Goal: Information Seeking & Learning: Learn about a topic

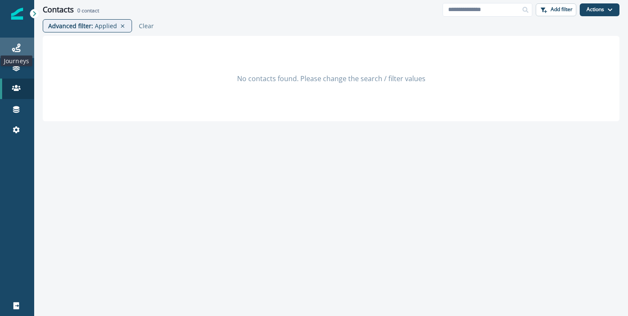
click at [18, 50] on icon at bounding box center [16, 48] width 9 height 9
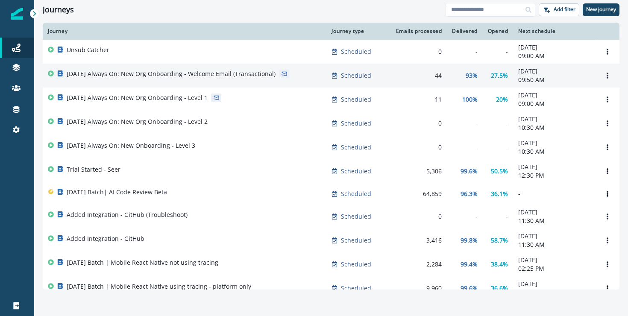
click at [252, 79] on div "[DATE] Always On: New Org Onboarding - Welcome Email (Transactional)" at bounding box center [171, 76] width 209 height 12
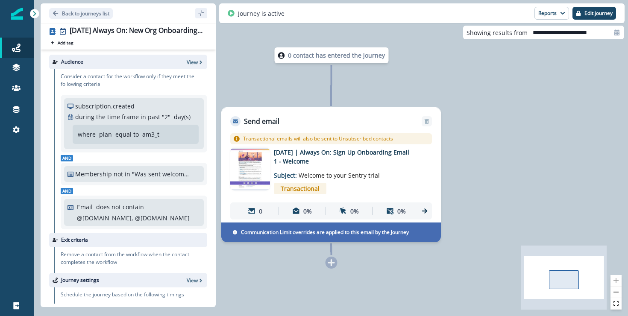
click at [102, 12] on p "Back to journeys list" at bounding box center [85, 13] width 47 height 7
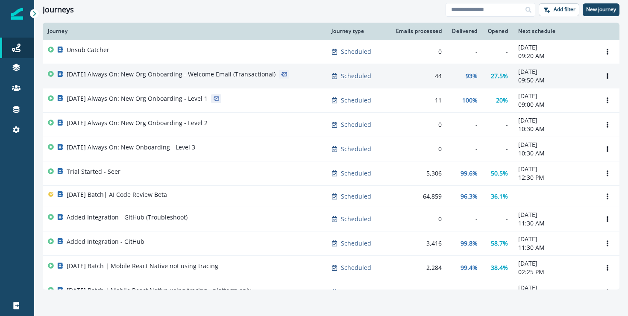
click at [262, 74] on p "[DATE] Always On: New Org Onboarding - Welcome Email (Transactional)" at bounding box center [171, 74] width 209 height 9
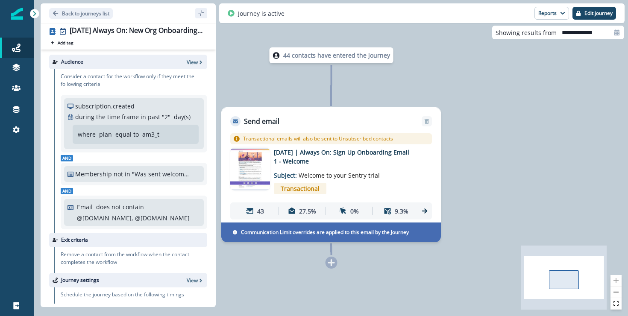
click at [67, 15] on p "Back to journeys list" at bounding box center [85, 13] width 47 height 7
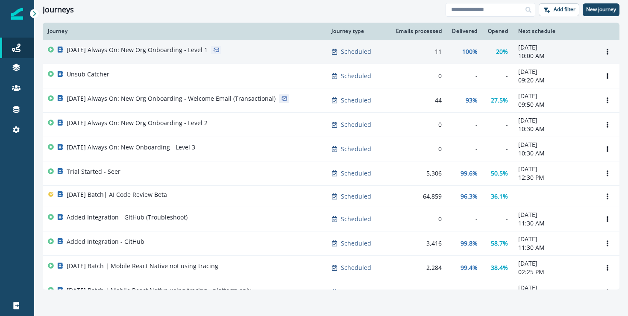
click at [149, 49] on p "[DATE] Always On: New Org Onboarding - Level 1" at bounding box center [137, 50] width 141 height 9
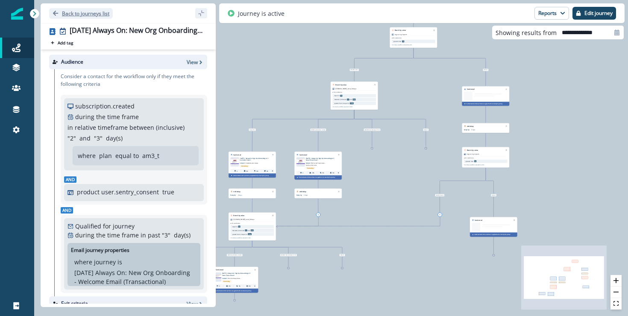
click at [81, 13] on p "Back to journeys list" at bounding box center [85, 13] width 47 height 7
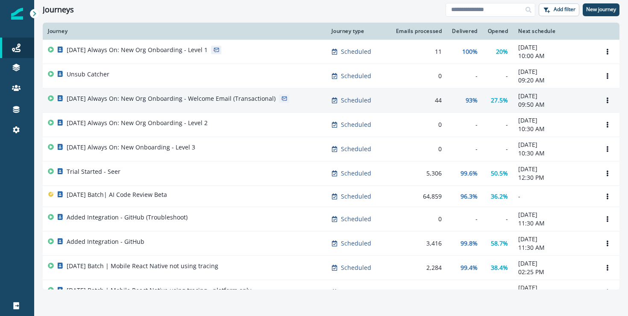
click at [216, 102] on p "[DATE] Always On: New Org Onboarding - Welcome Email (Transactional)" at bounding box center [171, 98] width 209 height 9
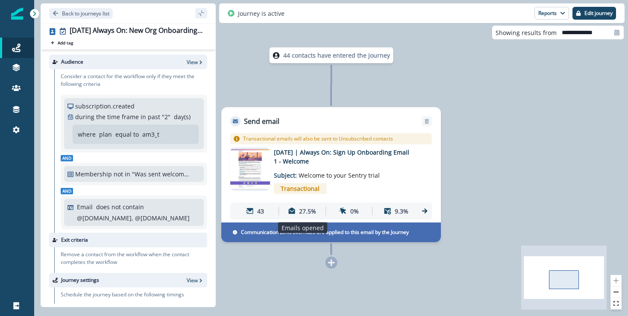
click at [297, 207] on div "27.5%" at bounding box center [302, 211] width 43 height 16
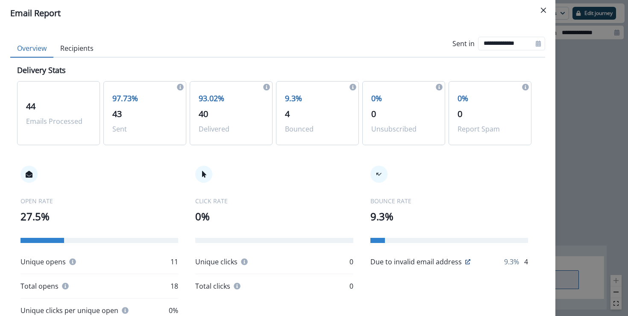
click at [580, 185] on div "**********" at bounding box center [314, 158] width 628 height 316
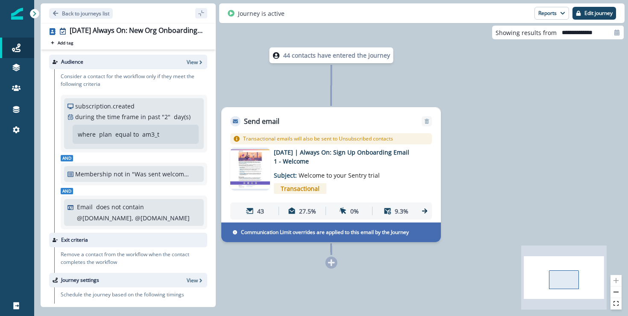
scroll to position [131, 0]
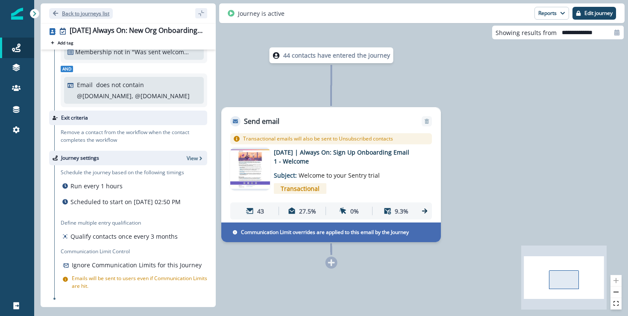
click at [71, 17] on button "Back to journeys list" at bounding box center [81, 13] width 64 height 11
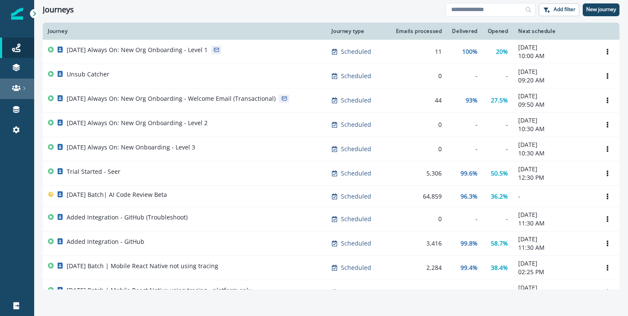
click at [24, 90] on icon at bounding box center [24, 89] width 2 height 4
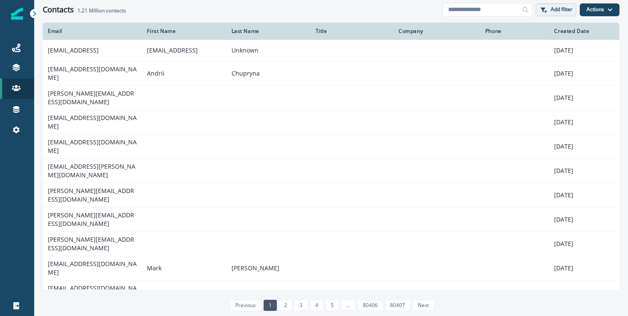
click at [556, 5] on button "Add filter" at bounding box center [556, 9] width 41 height 13
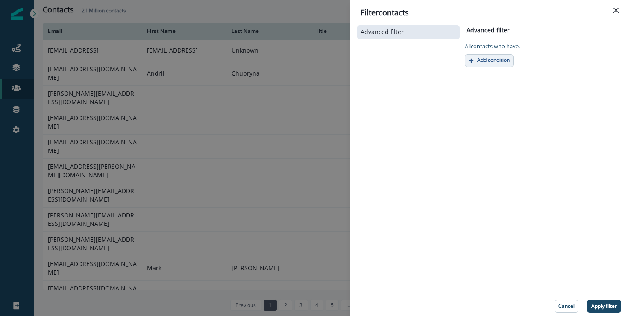
click at [501, 57] on p "Add condition" at bounding box center [493, 60] width 32 height 6
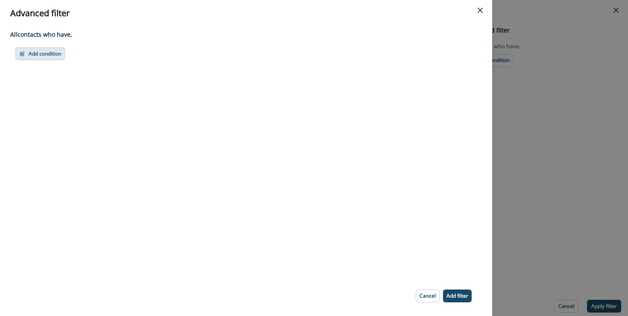
click at [58, 53] on button "Add condition" at bounding box center [40, 53] width 50 height 13
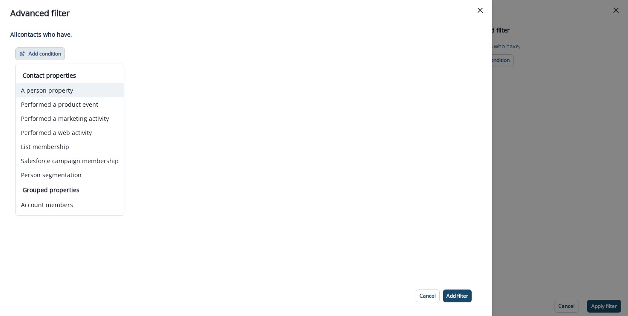
click at [57, 94] on button "A person property" at bounding box center [70, 90] width 108 height 14
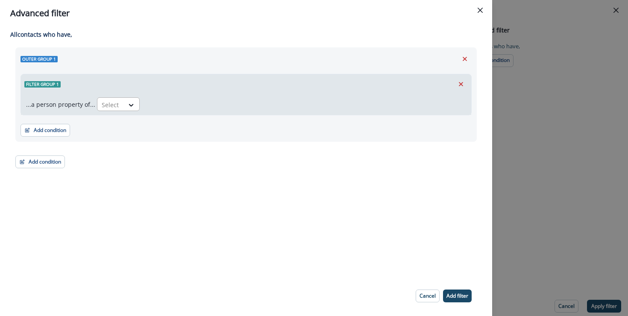
click at [116, 104] on div at bounding box center [111, 105] width 18 height 11
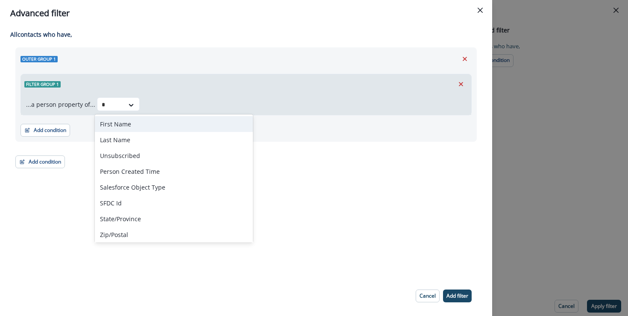
type input "*"
click at [88, 144] on div "Outer group 1 Filter group 1 ...a person property of... First Name, 1 of 177. 1…" at bounding box center [246, 107] width 462 height 121
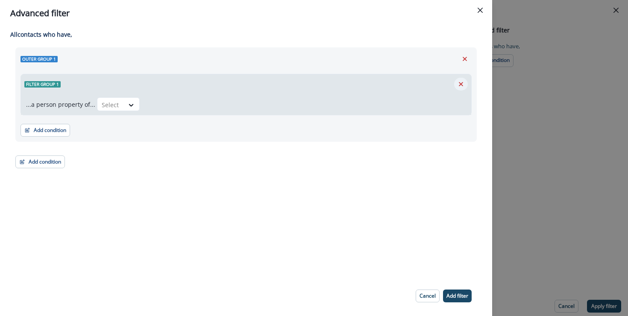
click at [461, 82] on icon "Remove" at bounding box center [461, 84] width 8 height 8
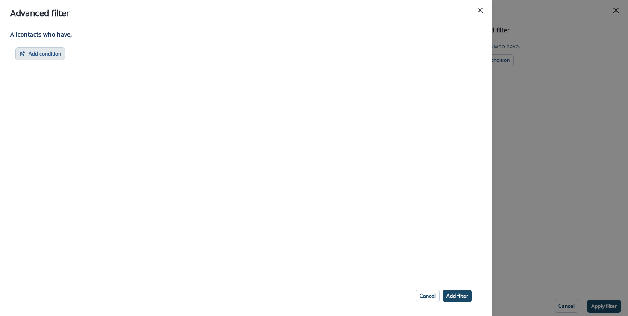
click at [53, 55] on button "Add condition" at bounding box center [40, 53] width 50 height 13
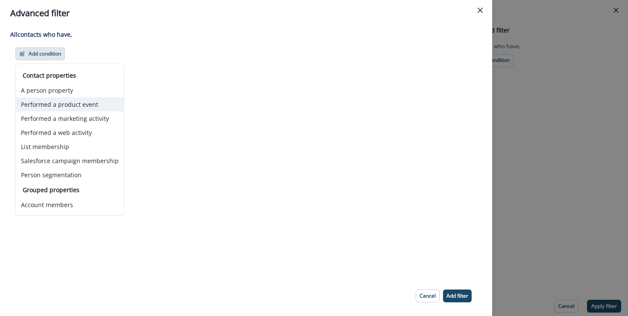
click at [99, 105] on button "Performed a product event" at bounding box center [70, 104] width 108 height 14
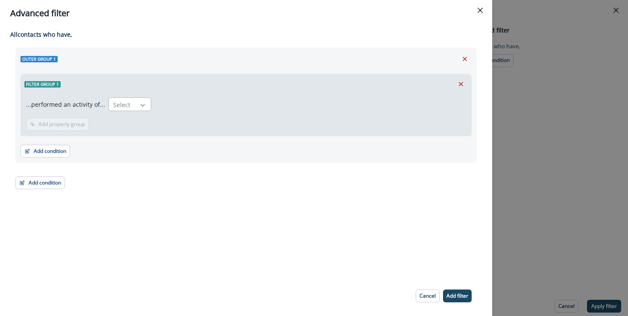
click at [139, 108] on icon at bounding box center [143, 105] width 8 height 9
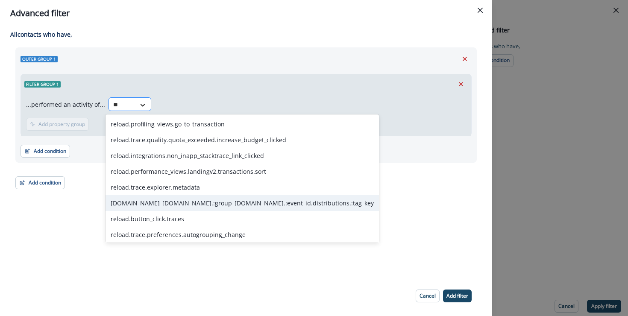
type input "*"
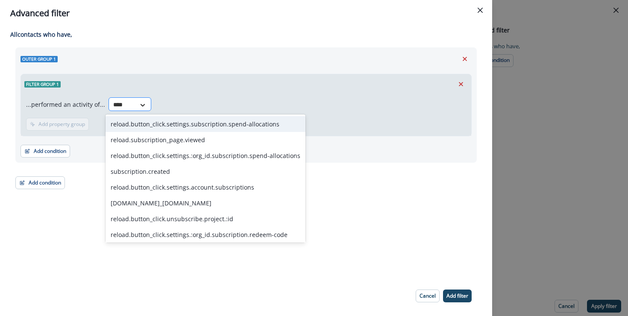
type input "*****"
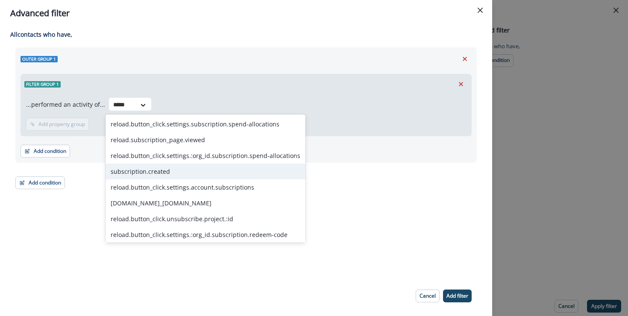
click at [125, 176] on div "subscription.created" at bounding box center [206, 172] width 200 height 16
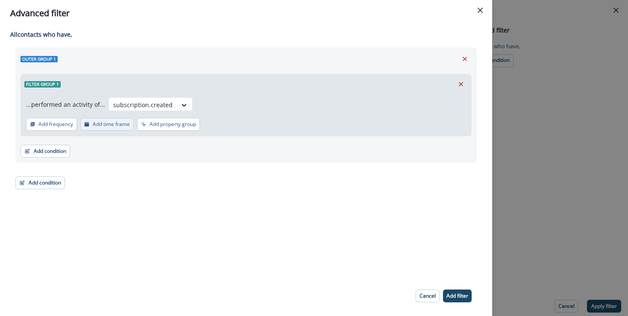
click at [110, 127] on p "Add time frame" at bounding box center [111, 124] width 37 height 6
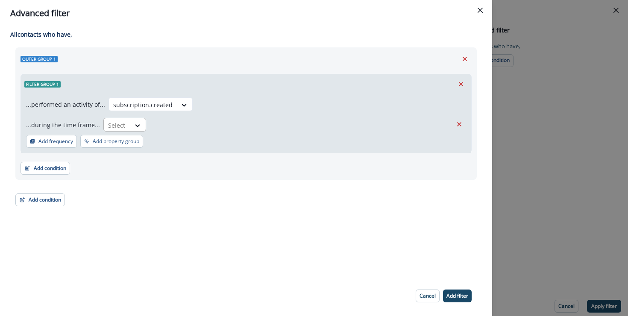
click at [124, 130] on div "Select" at bounding box center [117, 125] width 26 height 14
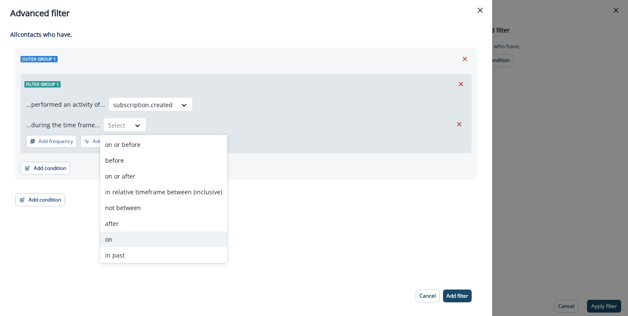
click at [125, 236] on div "on" at bounding box center [163, 240] width 127 height 16
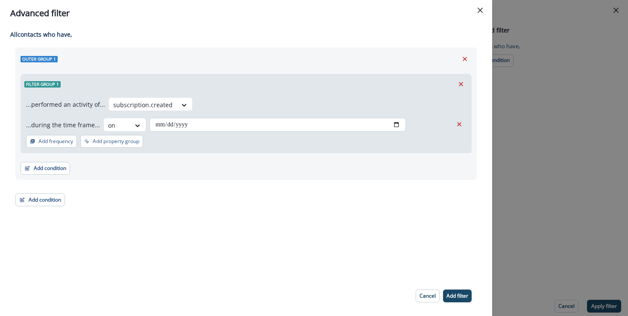
click at [168, 121] on input "date" at bounding box center [278, 125] width 256 height 14
click at [395, 121] on input "date" at bounding box center [278, 125] width 256 height 14
type input "**********"
click at [97, 138] on p "Add property group" at bounding box center [116, 141] width 47 height 6
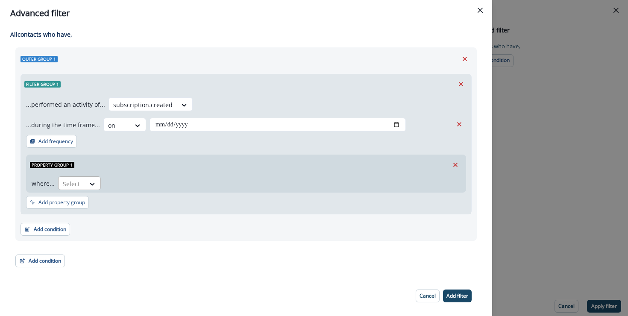
click at [71, 188] on div at bounding box center [72, 184] width 18 height 11
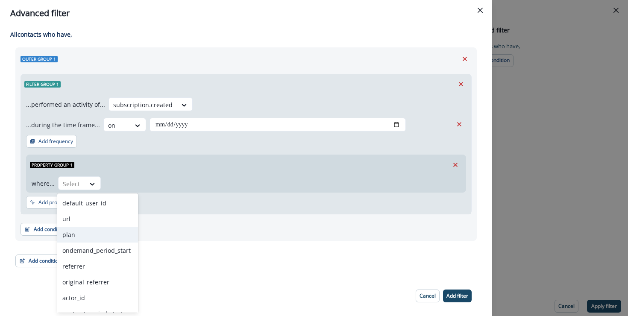
click at [81, 236] on div "plan" at bounding box center [97, 235] width 81 height 16
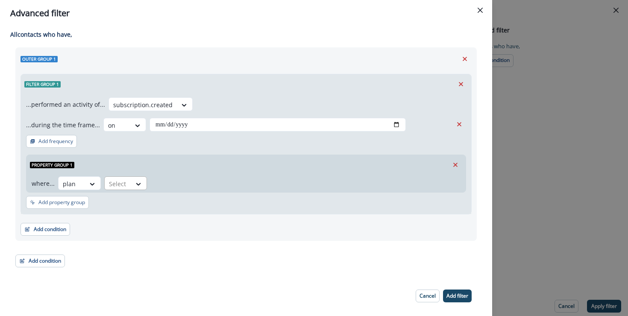
click at [124, 184] on div at bounding box center [118, 184] width 18 height 11
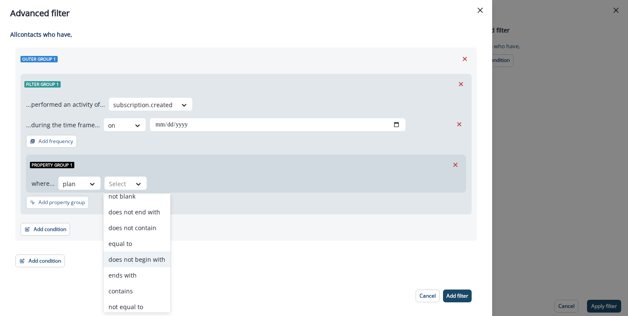
scroll to position [42, 0]
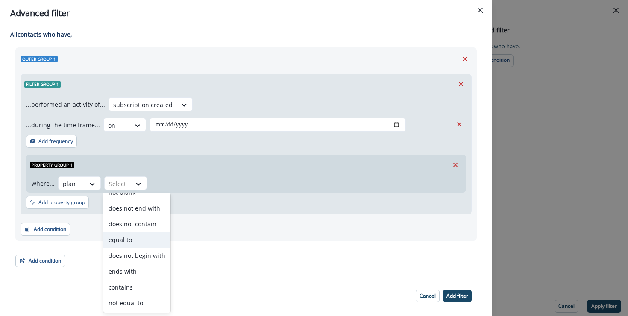
click at [135, 240] on div "equal to" at bounding box center [136, 240] width 67 height 16
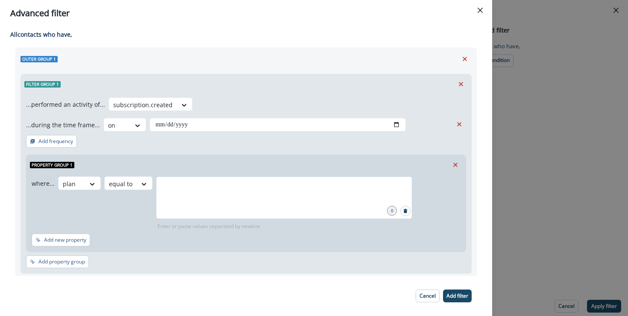
click at [176, 199] on div at bounding box center [284, 198] width 256 height 43
click at [408, 33] on p "All contact s who have," at bounding box center [243, 34] width 467 height 9
click at [456, 294] on p "Add filter" at bounding box center [458, 296] width 22 height 6
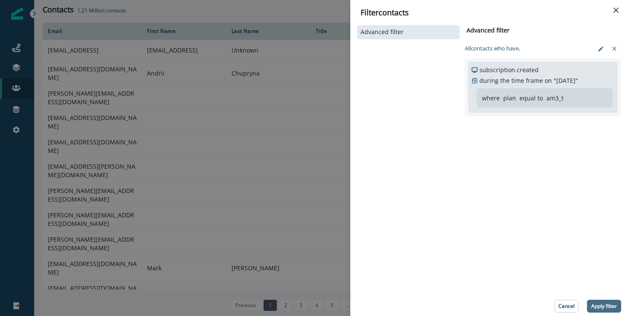
click at [599, 307] on p "Apply filter" at bounding box center [605, 306] width 26 height 6
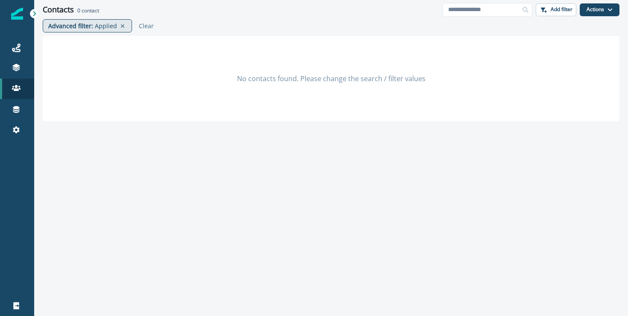
click at [109, 28] on p "Applied" at bounding box center [106, 25] width 22 height 9
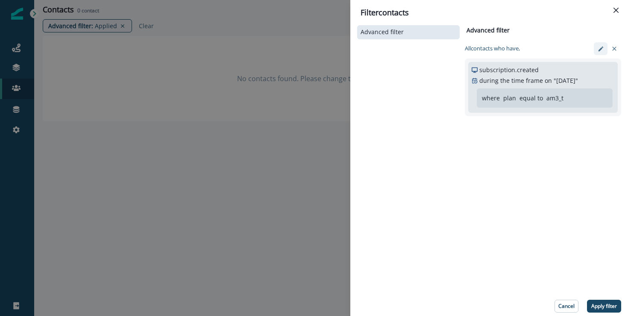
click at [601, 46] on icon "edit-filter" at bounding box center [601, 49] width 6 height 6
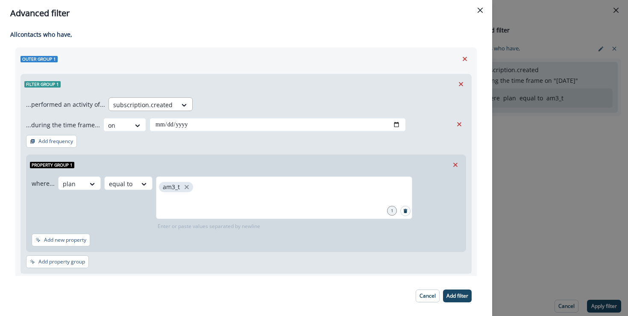
click at [162, 98] on div "subscription.created" at bounding box center [143, 105] width 68 height 14
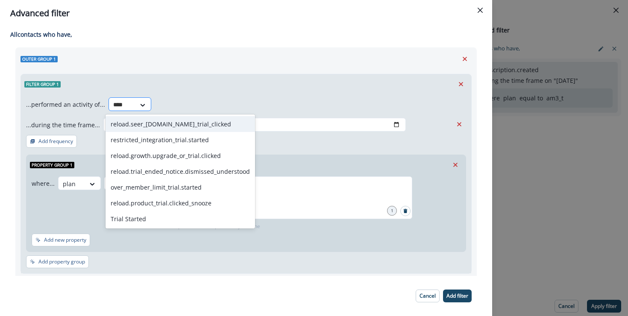
type input "*****"
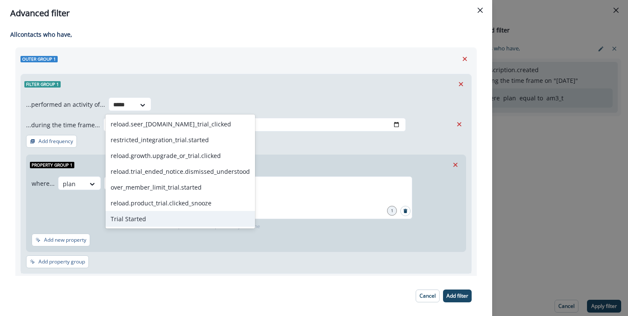
click at [135, 216] on div "Trial Started" at bounding box center [181, 219] width 150 height 16
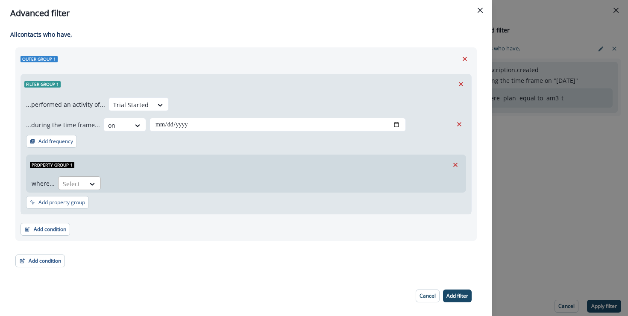
click at [59, 185] on div "Select" at bounding box center [72, 184] width 26 height 14
click at [152, 233] on div "Add condition Contact properties A person property Performed a product event Pe…" at bounding box center [246, 225] width 451 height 21
click at [455, 163] on icon "Remove" at bounding box center [456, 165] width 8 height 8
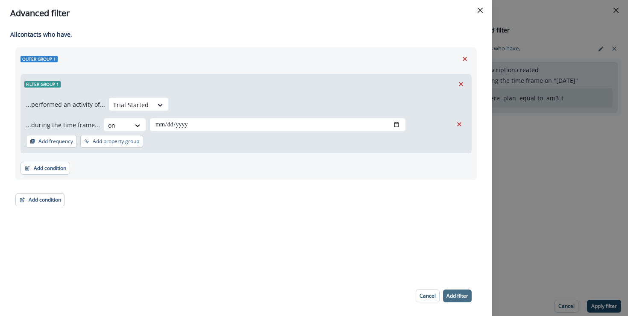
click at [447, 295] on p "Add filter" at bounding box center [458, 296] width 22 height 6
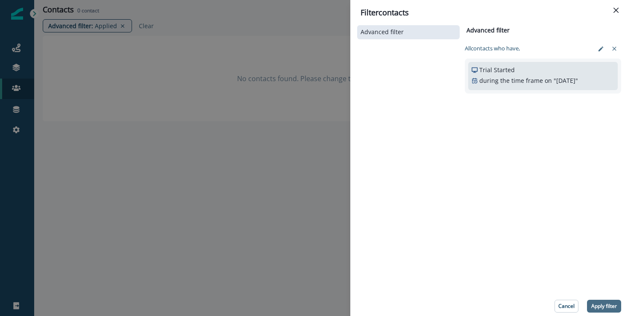
click at [601, 309] on p "Apply filter" at bounding box center [605, 306] width 26 height 6
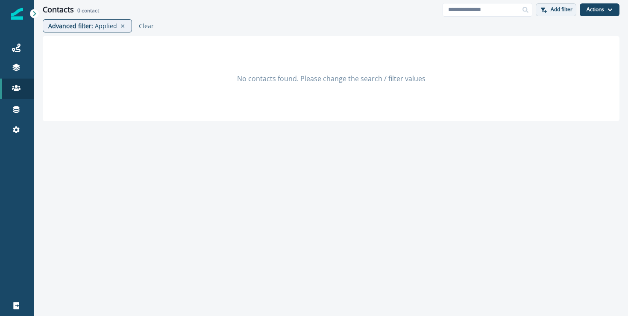
click at [546, 7] on icon "button" at bounding box center [543, 9] width 7 height 7
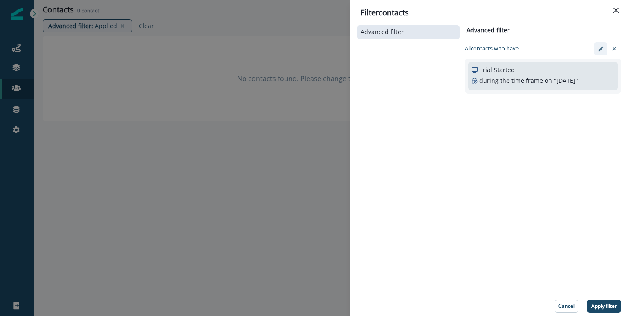
click at [598, 51] on icon "edit-filter" at bounding box center [601, 49] width 6 height 6
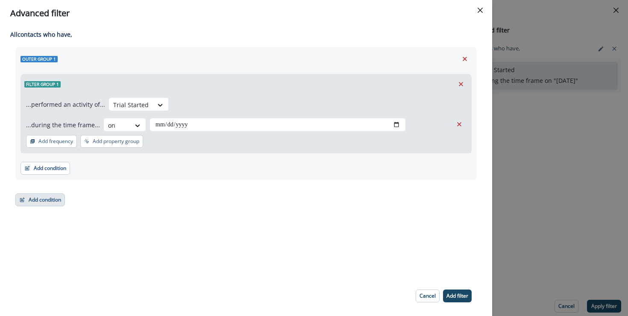
click at [47, 197] on button "Add condition" at bounding box center [40, 200] width 50 height 13
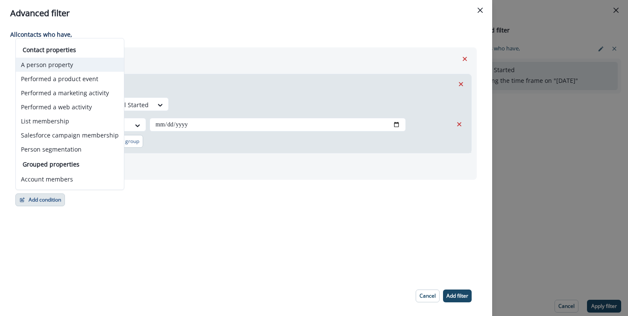
click at [88, 60] on button "A person property" at bounding box center [70, 65] width 108 height 14
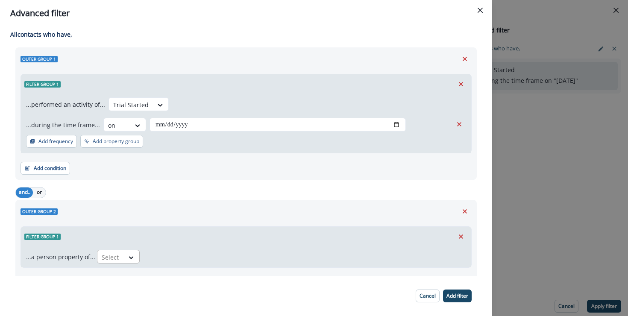
click at [116, 260] on div at bounding box center [111, 257] width 18 height 11
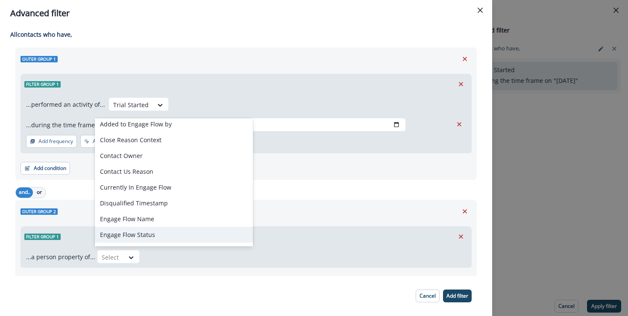
scroll to position [355, 0]
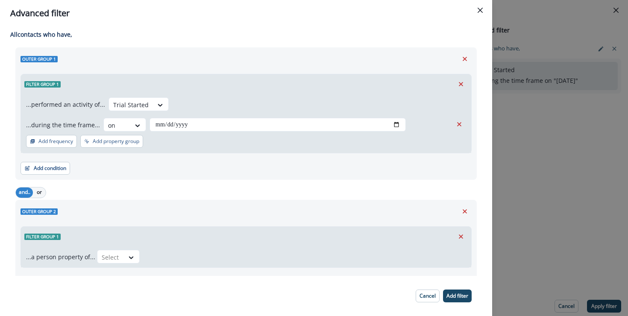
click at [112, 275] on div "Add condition Contact properties A person property Performed a product event Pe…" at bounding box center [246, 278] width 451 height 21
click at [463, 234] on icon "Remove" at bounding box center [461, 237] width 8 height 8
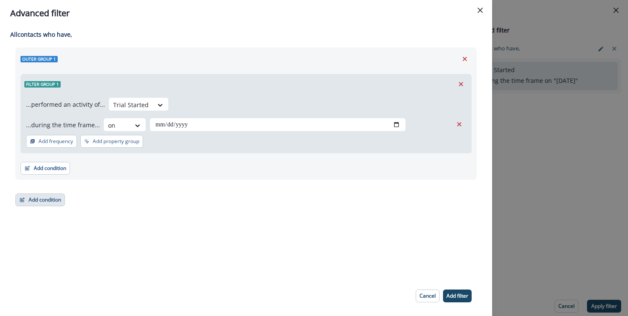
click at [35, 197] on button "Add condition" at bounding box center [40, 200] width 50 height 13
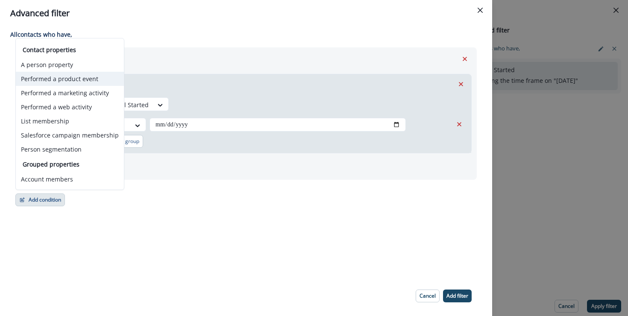
click at [82, 78] on button "Performed a product event" at bounding box center [70, 79] width 108 height 14
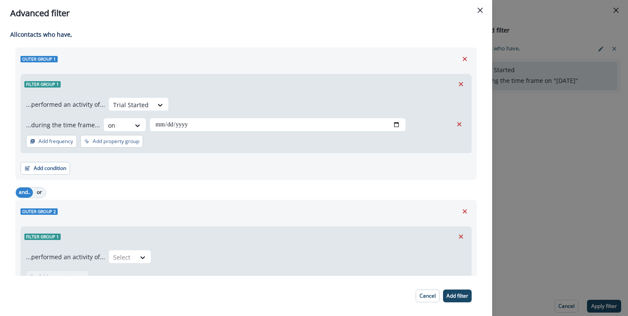
click at [38, 192] on button "or" at bounding box center [39, 193] width 13 height 10
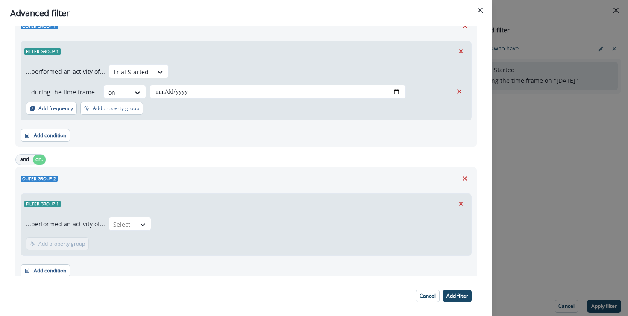
scroll to position [35, 0]
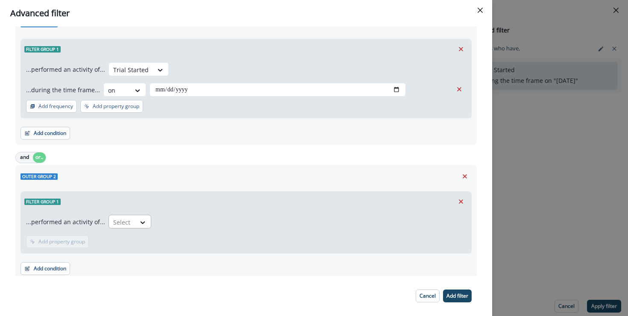
click at [125, 228] on div "Select" at bounding box center [122, 222] width 26 height 14
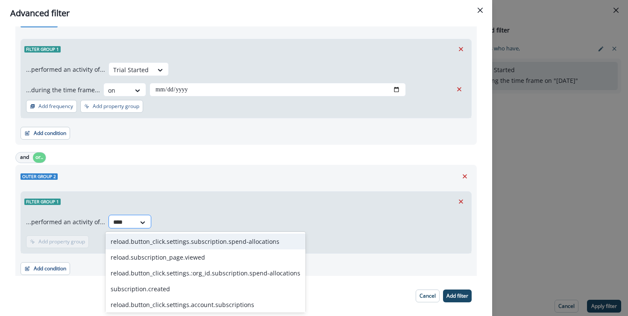
type input "*****"
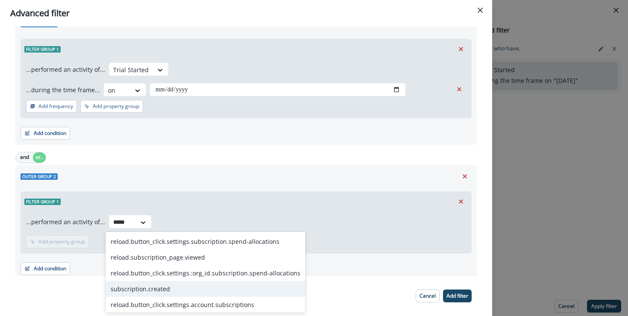
click at [136, 284] on div "subscription.created" at bounding box center [206, 289] width 200 height 16
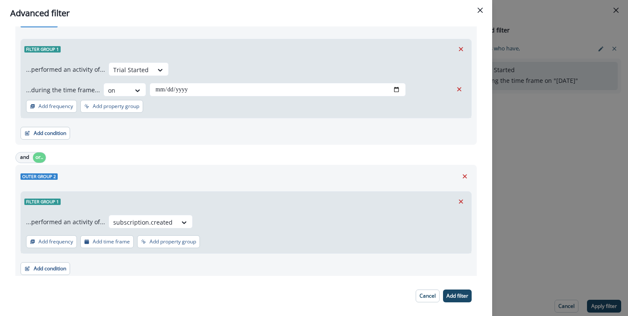
click at [174, 268] on div "Add condition Contact properties A person property Performed a product event Pe…" at bounding box center [246, 264] width 451 height 21
click at [94, 241] on p "Add time frame" at bounding box center [111, 242] width 37 height 6
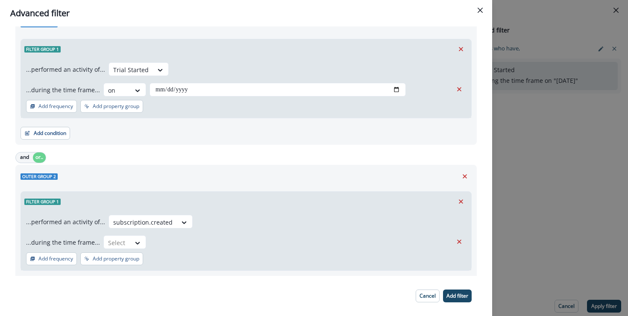
click at [118, 233] on div "...performed an activity of... subscription.created ...during the time frame...…" at bounding box center [246, 232] width 440 height 34
click at [118, 239] on div at bounding box center [117, 243] width 18 height 11
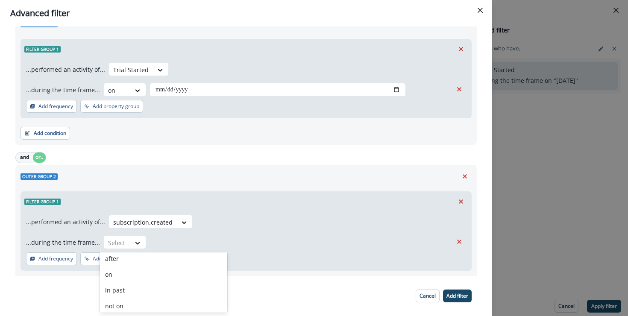
scroll to position [88, 0]
click at [139, 263] on div "on" at bounding box center [163, 270] width 127 height 16
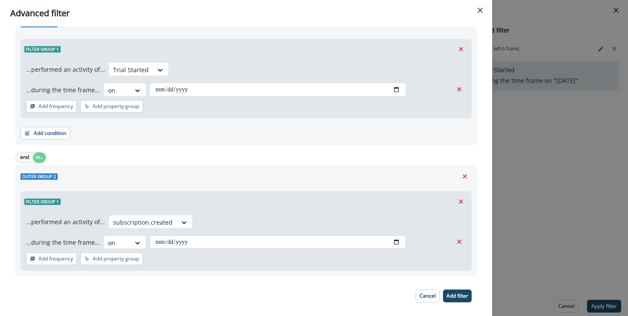
click at [194, 244] on input "date" at bounding box center [278, 243] width 256 height 14
click at [397, 241] on input "date" at bounding box center [278, 243] width 256 height 14
type input "**********"
click at [456, 299] on button "Add filter" at bounding box center [457, 296] width 29 height 13
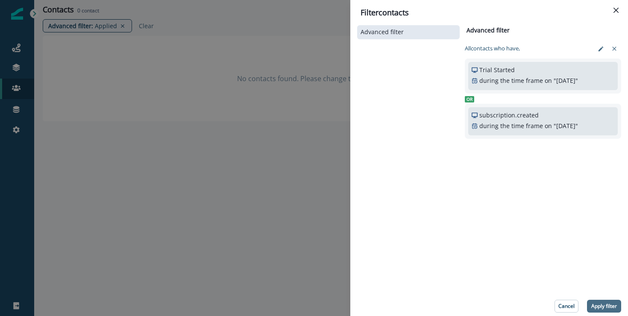
click at [596, 304] on p "Apply filter" at bounding box center [605, 306] width 26 height 6
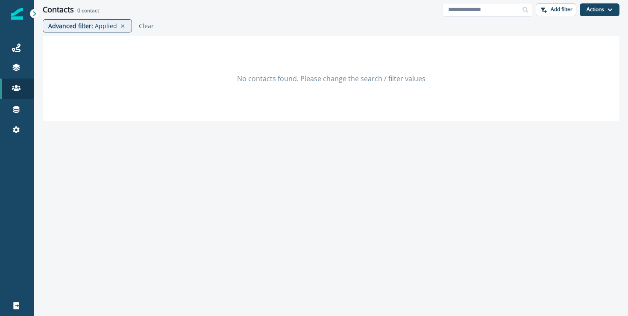
click at [498, 57] on div "No contacts found. Please change the search / filter values" at bounding box center [331, 78] width 577 height 85
click at [560, 16] on div "Contacts 0 contact Add filter Actions Create Contact Import Contacts" at bounding box center [331, 9] width 594 height 19
click at [559, 10] on p "Add filter" at bounding box center [562, 9] width 22 height 6
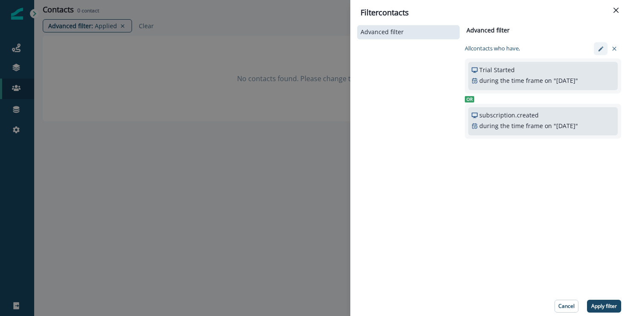
click at [601, 48] on icon "edit-filter" at bounding box center [600, 48] width 5 height 5
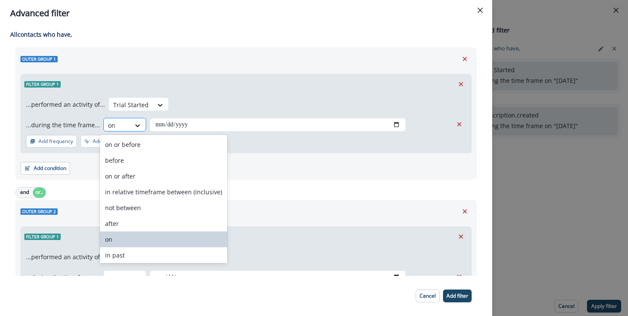
click at [124, 124] on div "on" at bounding box center [117, 125] width 26 height 14
click at [128, 174] on div "on or after" at bounding box center [163, 176] width 127 height 16
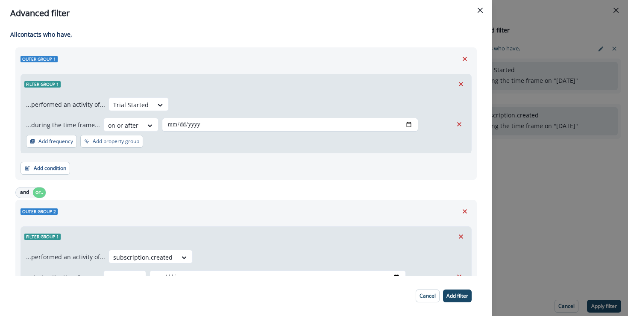
click at [214, 118] on input "date" at bounding box center [290, 125] width 256 height 14
click at [408, 123] on input "date" at bounding box center [290, 125] width 256 height 14
type input "**********"
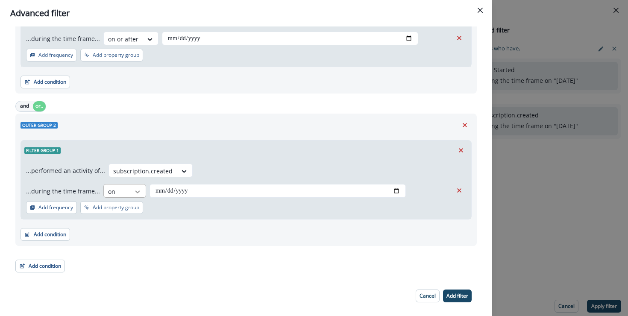
click at [135, 191] on icon at bounding box center [137, 192] width 5 height 3
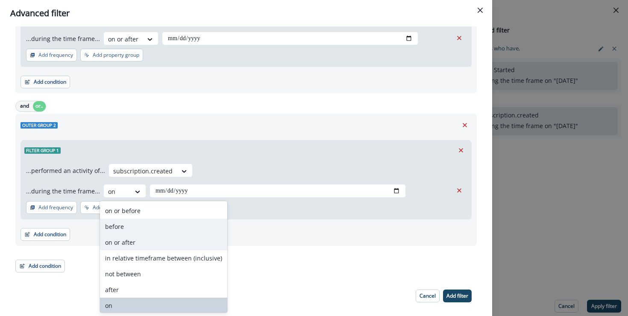
drag, startPoint x: 132, startPoint y: 210, endPoint x: 124, endPoint y: 243, distance: 33.8
click at [124, 243] on div "on or before before on or after in relative timeframe between (inclusive) not b…" at bounding box center [163, 257] width 127 height 112
click at [124, 243] on div "on or after" at bounding box center [163, 243] width 127 height 16
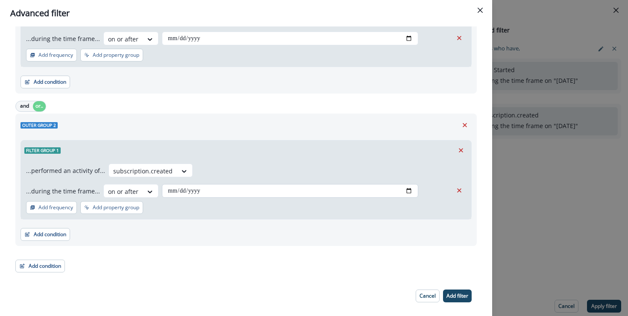
click at [405, 191] on input "date" at bounding box center [290, 191] width 256 height 14
type input "**********"
click at [459, 297] on p "Add filter" at bounding box center [458, 296] width 22 height 6
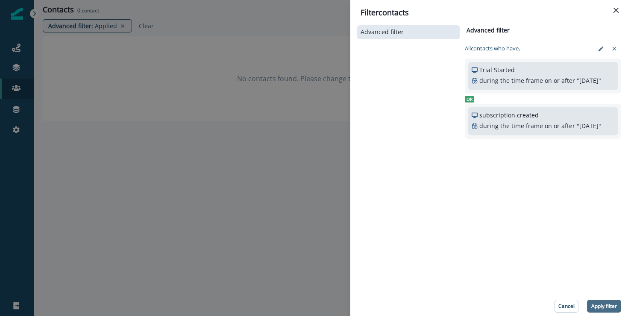
click at [605, 304] on p "Apply filter" at bounding box center [605, 306] width 26 height 6
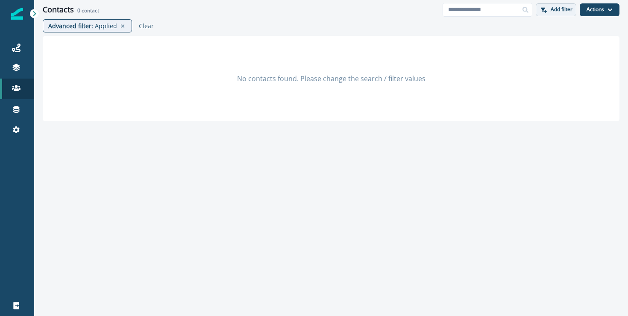
click at [566, 9] on p "Add filter" at bounding box center [562, 9] width 22 height 6
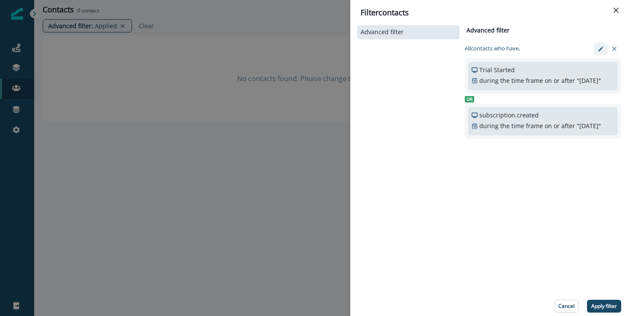
click at [603, 48] on icon "edit-filter" at bounding box center [601, 49] width 6 height 6
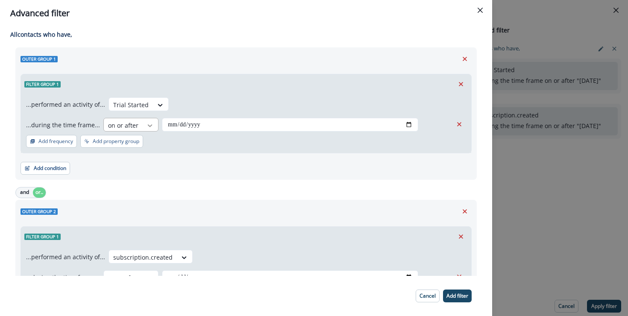
click at [143, 124] on div at bounding box center [150, 125] width 15 height 9
click at [411, 120] on input "**********" at bounding box center [290, 125] width 256 height 14
click at [408, 121] on input "**********" at bounding box center [290, 125] width 256 height 14
type input "**********"
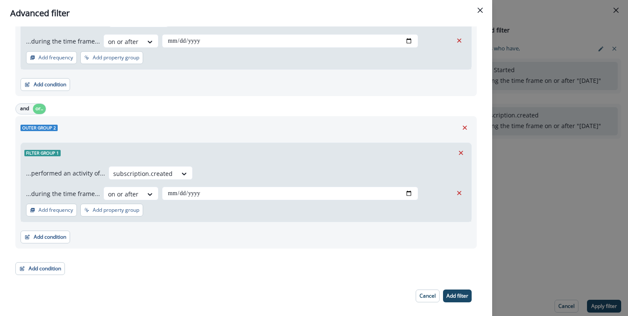
scroll to position [86, 0]
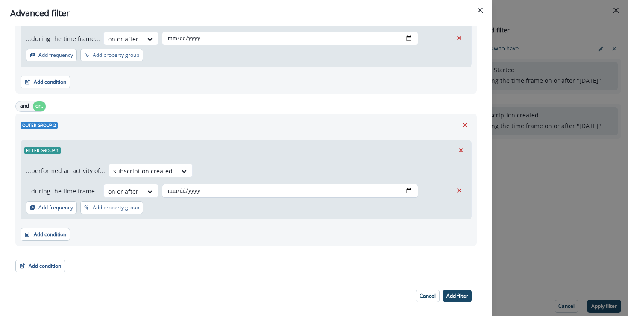
click at [406, 191] on input "**********" at bounding box center [290, 191] width 256 height 14
type input "**********"
click at [449, 299] on p "Add filter" at bounding box center [458, 296] width 22 height 6
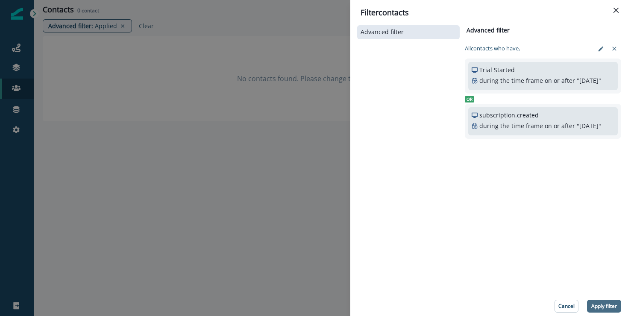
click at [603, 305] on p "Apply filter" at bounding box center [605, 306] width 26 height 6
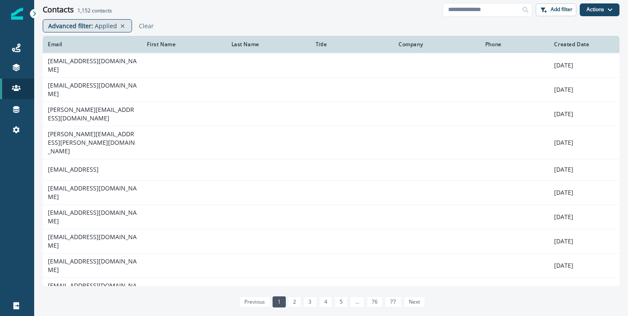
click at [95, 28] on p "Applied" at bounding box center [106, 25] width 22 height 9
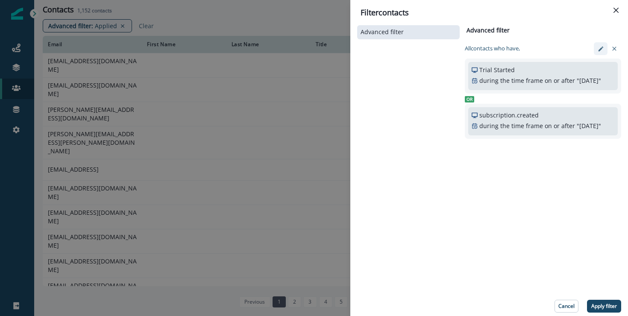
click at [598, 49] on icon "edit-filter" at bounding box center [601, 49] width 6 height 6
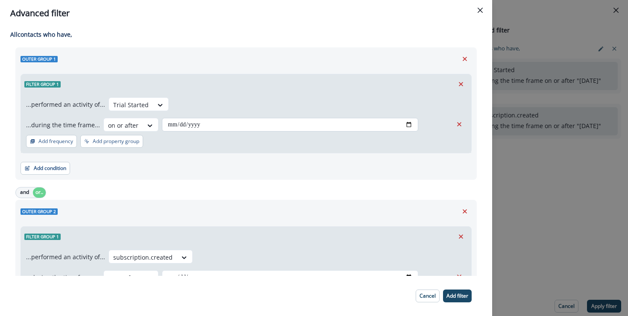
click at [408, 124] on input "**********" at bounding box center [290, 125] width 256 height 14
type input "**********"
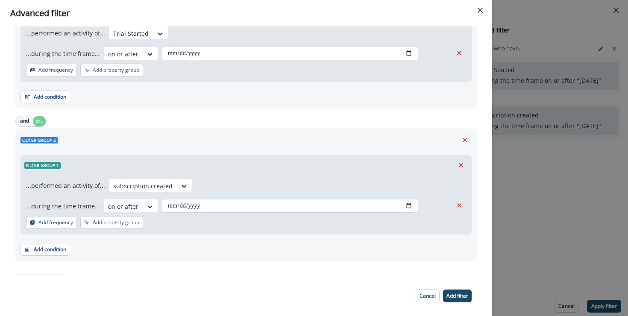
scroll to position [86, 0]
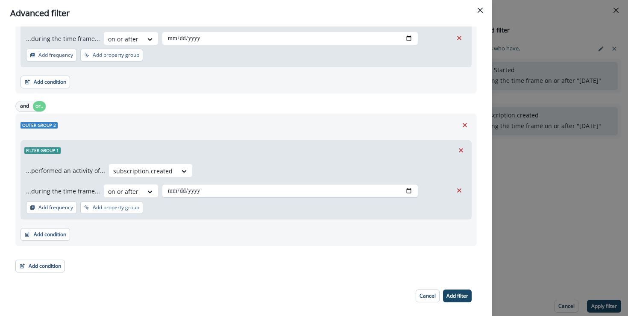
click at [406, 187] on input "**********" at bounding box center [290, 191] width 256 height 14
type input "**********"
click at [458, 296] on p "Add filter" at bounding box center [458, 296] width 22 height 6
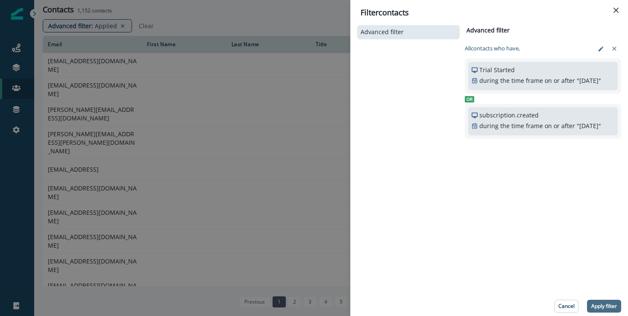
click at [613, 307] on p "Apply filter" at bounding box center [605, 306] width 26 height 6
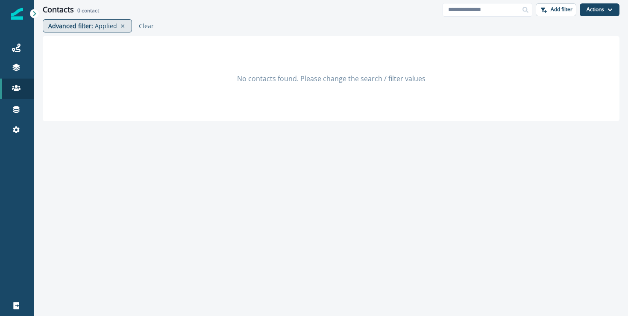
click at [88, 26] on p "Advanced filter :" at bounding box center [70, 25] width 45 height 9
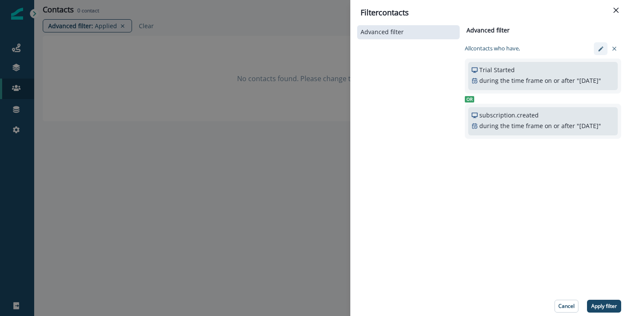
click at [598, 49] on icon "edit-filter" at bounding box center [601, 49] width 6 height 6
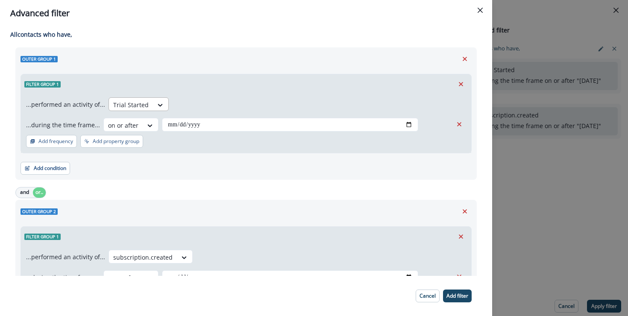
click at [138, 100] on div at bounding box center [130, 105] width 35 height 11
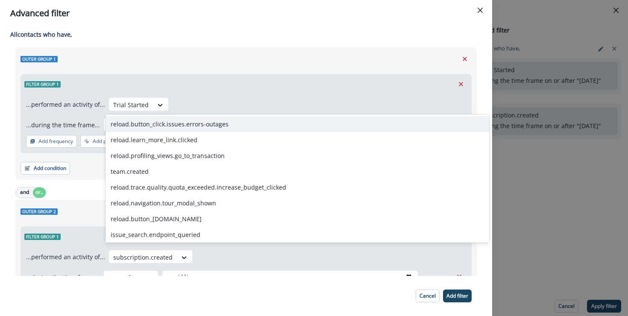
click at [219, 96] on div "**********" at bounding box center [246, 123] width 450 height 59
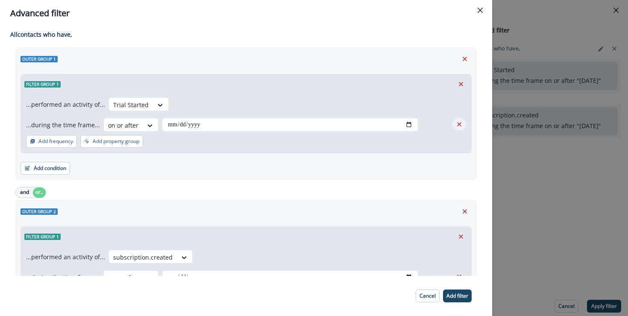
click at [461, 124] on icon "Remove" at bounding box center [460, 125] width 8 height 8
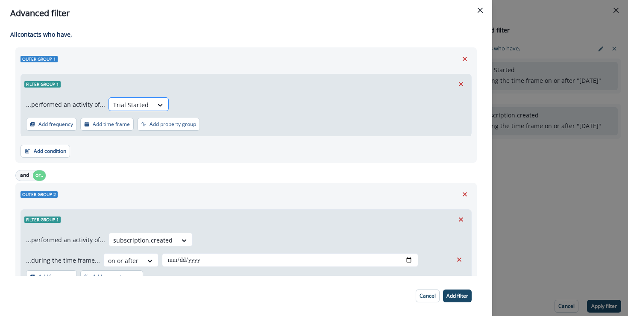
click at [143, 105] on div at bounding box center [130, 105] width 35 height 11
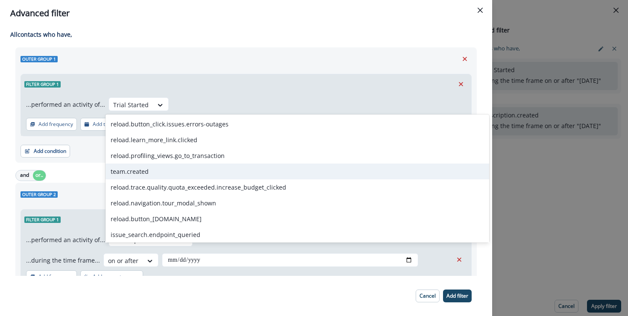
click at [155, 171] on div "team.created" at bounding box center [298, 172] width 384 height 16
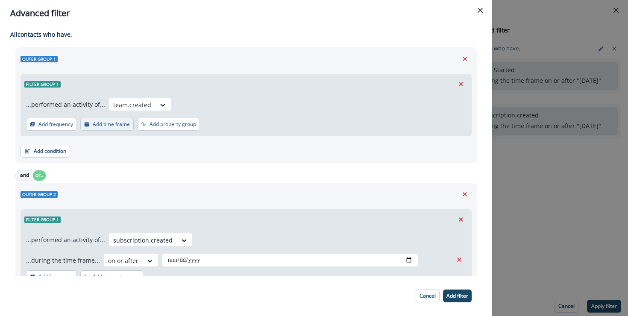
click at [118, 121] on p "Add time frame" at bounding box center [111, 124] width 37 height 6
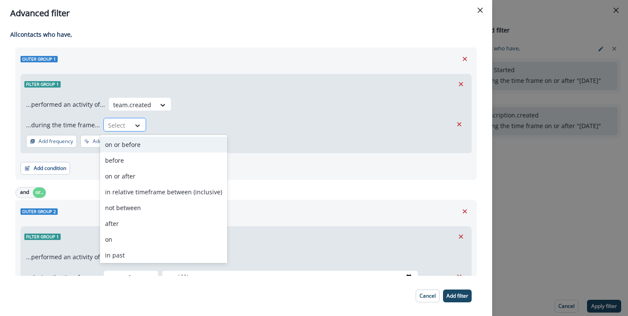
click at [136, 129] on icon at bounding box center [138, 125] width 8 height 9
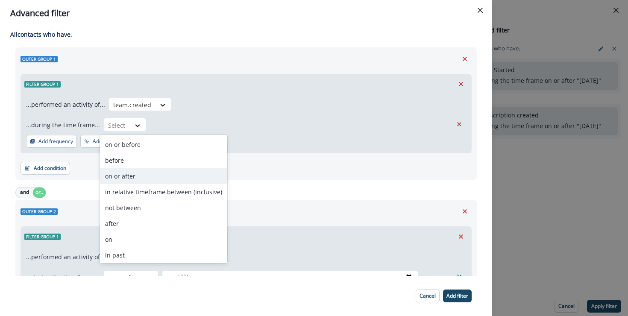
click at [156, 171] on div "on or after" at bounding box center [163, 176] width 127 height 16
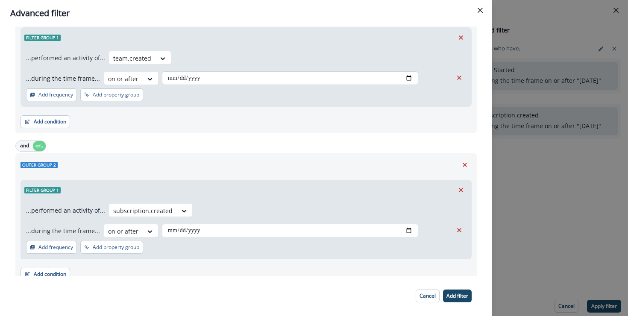
scroll to position [47, 0]
click at [403, 77] on input "date" at bounding box center [290, 78] width 256 height 14
type input "**********"
click at [453, 294] on p "Add filter" at bounding box center [458, 296] width 22 height 6
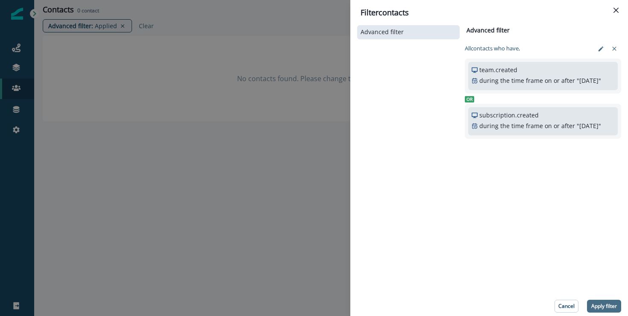
click at [615, 311] on button "Apply filter" at bounding box center [604, 306] width 34 height 13
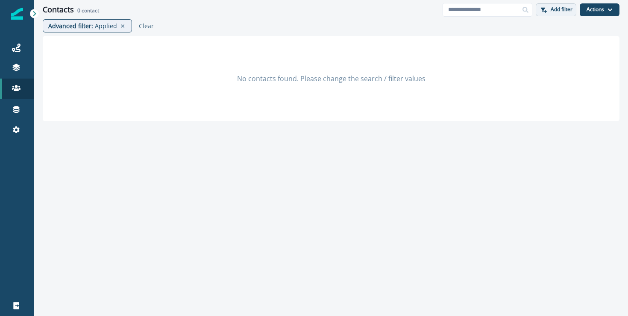
click at [560, 10] on p "Add filter" at bounding box center [562, 9] width 22 height 6
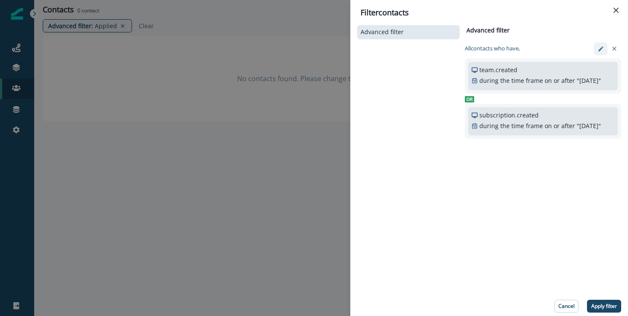
click at [597, 49] on button "edit-filter" at bounding box center [601, 48] width 14 height 13
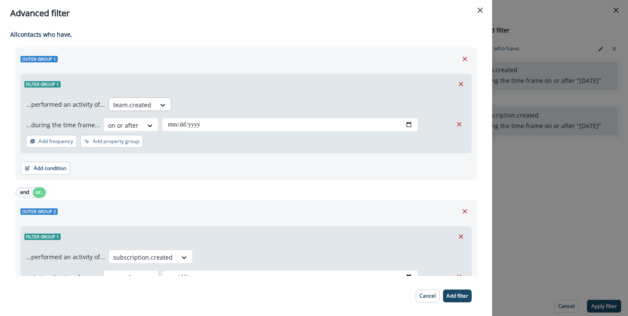
click at [138, 103] on div at bounding box center [132, 105] width 38 height 11
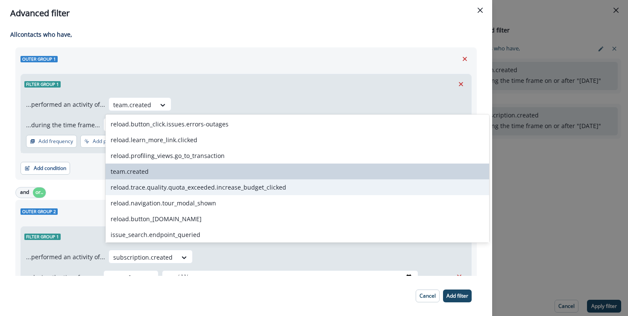
scroll to position [233, 0]
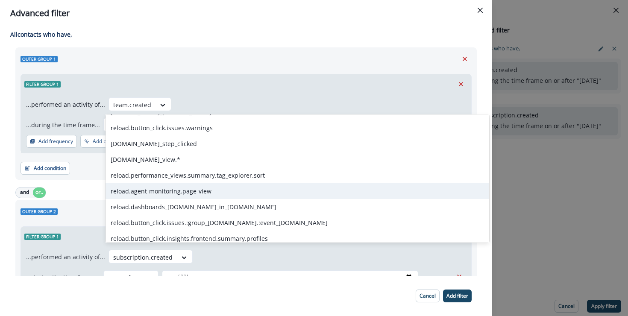
click at [171, 192] on div "reload.agent-monitoring.page-view" at bounding box center [298, 191] width 384 height 16
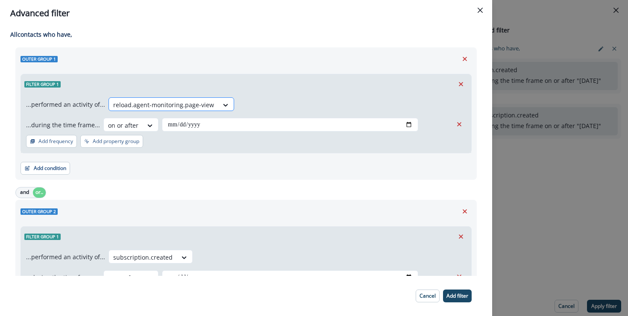
click at [186, 105] on div at bounding box center [163, 105] width 101 height 11
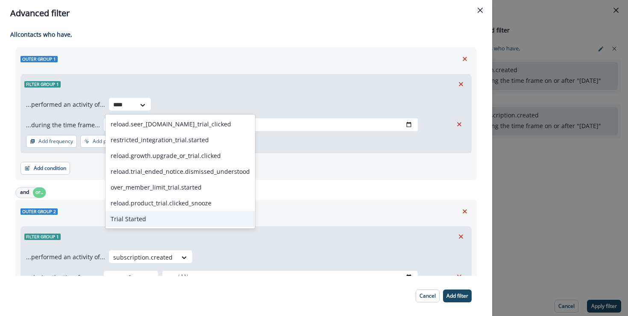
scroll to position [0, 0]
type input "*****"
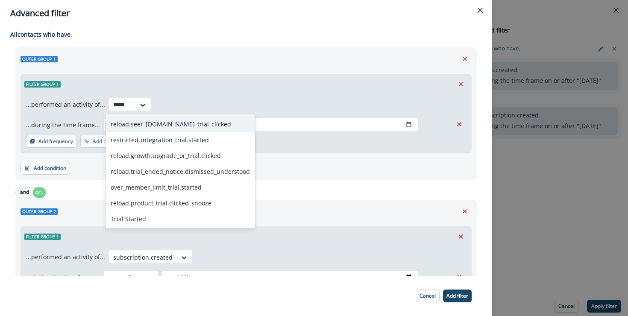
click at [200, 126] on div "reload.seer_[DOMAIN_NAME]_trial_clicked" at bounding box center [181, 124] width 150 height 16
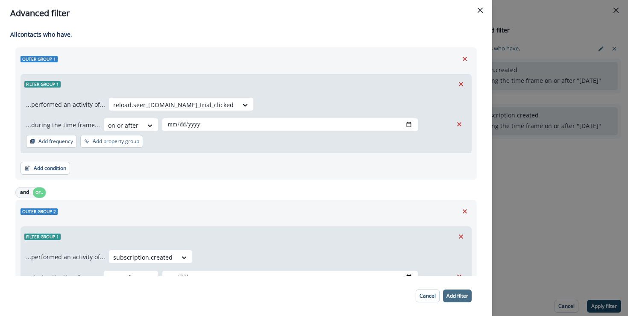
click at [459, 294] on p "Add filter" at bounding box center [458, 296] width 22 height 6
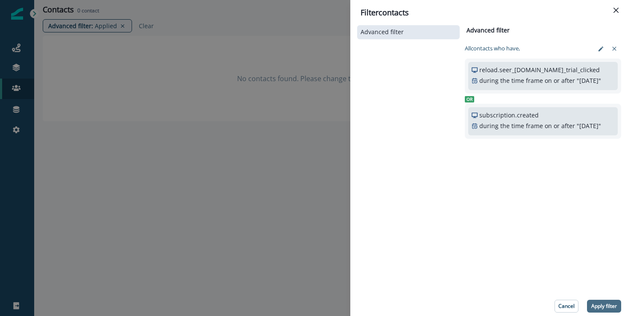
click at [612, 310] on button "Apply filter" at bounding box center [604, 306] width 34 height 13
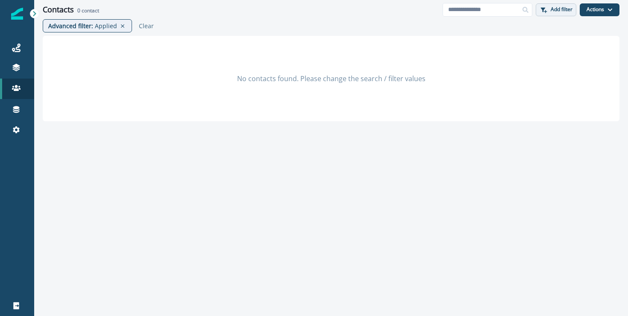
click at [562, 12] on p "Add filter" at bounding box center [562, 9] width 22 height 6
click at [89, 29] on p "Advanced filter :" at bounding box center [70, 25] width 45 height 9
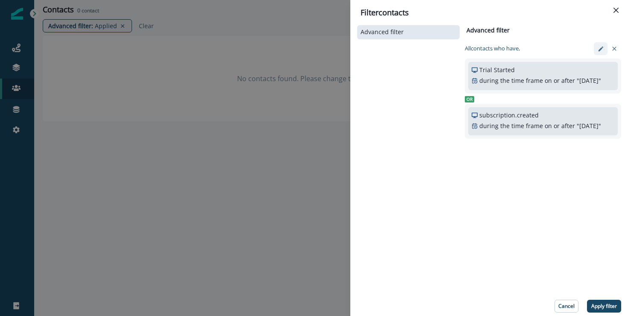
click at [602, 51] on icon "edit-filter" at bounding box center [601, 49] width 6 height 6
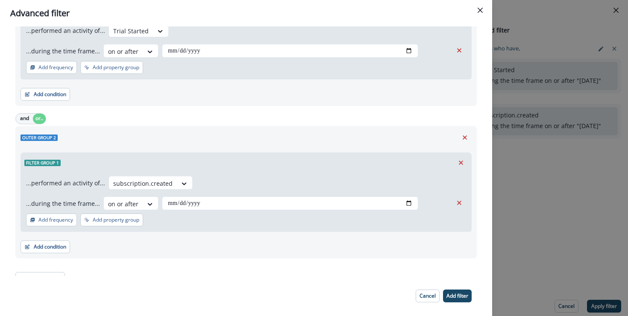
scroll to position [86, 0]
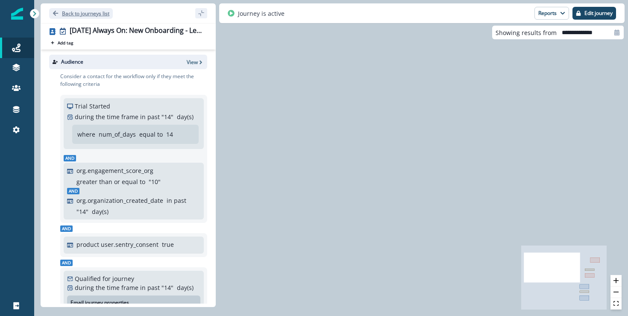
click at [67, 11] on p "Back to journeys list" at bounding box center [85, 13] width 47 height 7
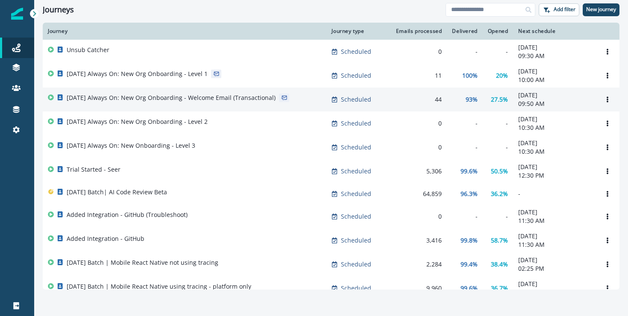
click at [246, 98] on p "[DATE] Always On: New Org Onboarding - Welcome Email (Transactional)" at bounding box center [171, 98] width 209 height 9
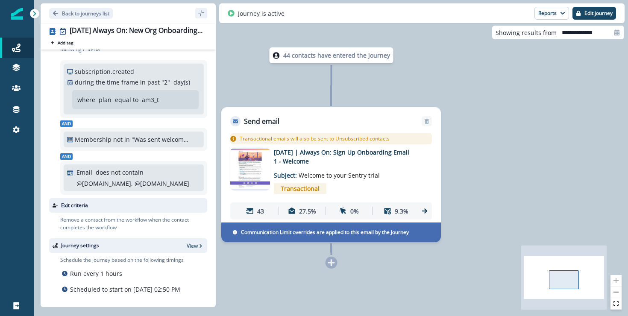
scroll to position [36, 0]
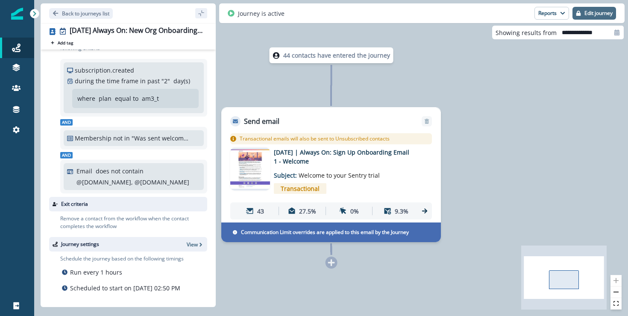
click at [587, 14] on p "Edit journey" at bounding box center [599, 13] width 28 height 6
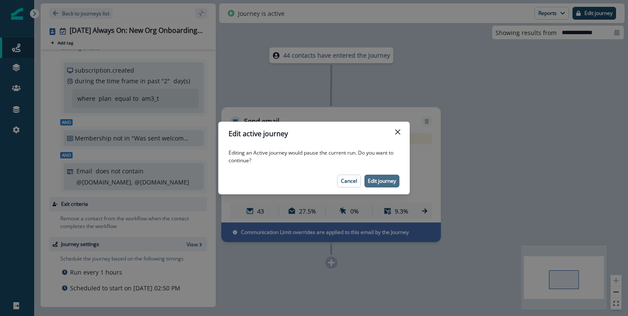
click at [383, 183] on p "Edit journey" at bounding box center [382, 181] width 28 height 6
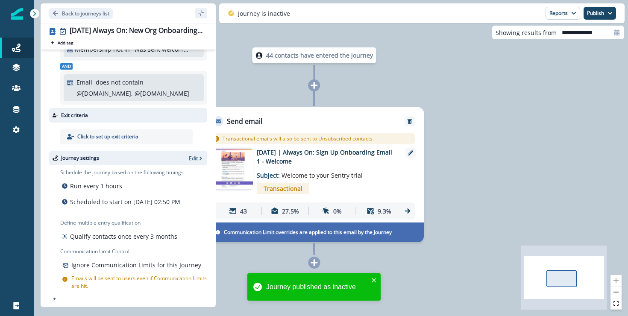
scroll to position [134, 0]
